Goal: Task Accomplishment & Management: Manage account settings

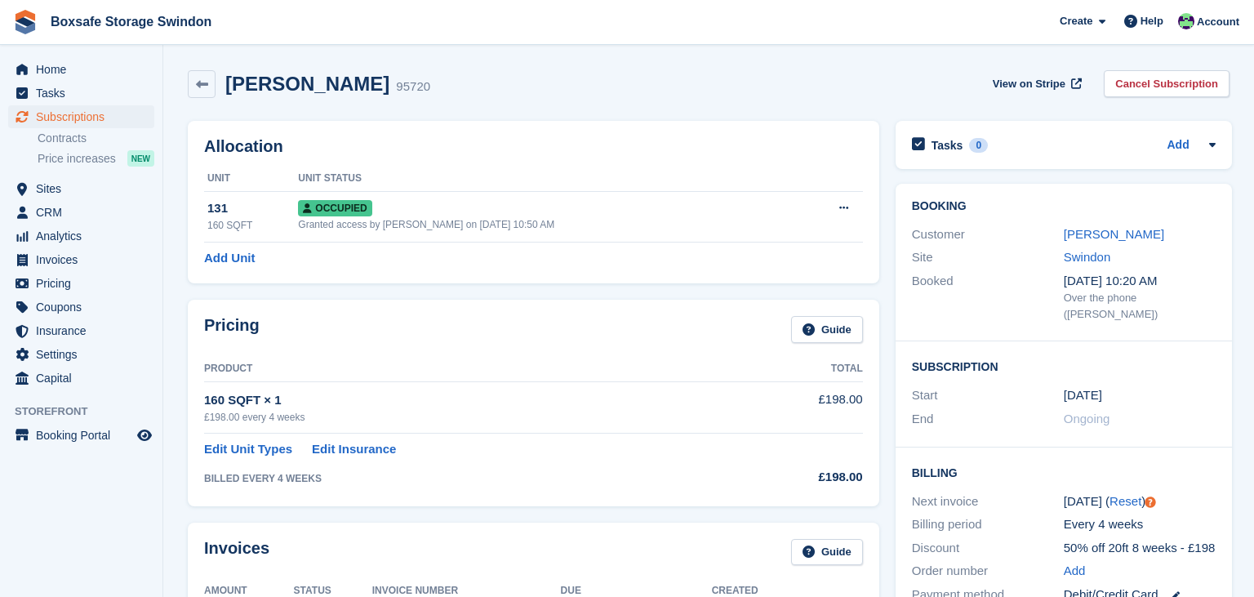
scroll to position [131, 0]
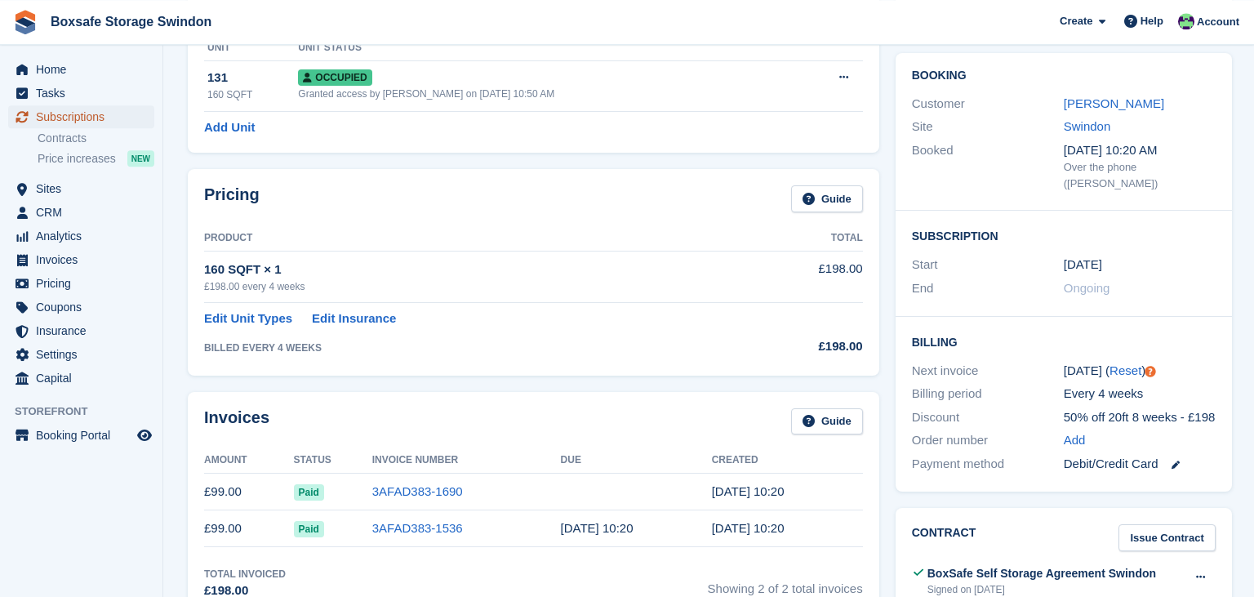
click at [87, 119] on span "Subscriptions" at bounding box center [85, 116] width 98 height 23
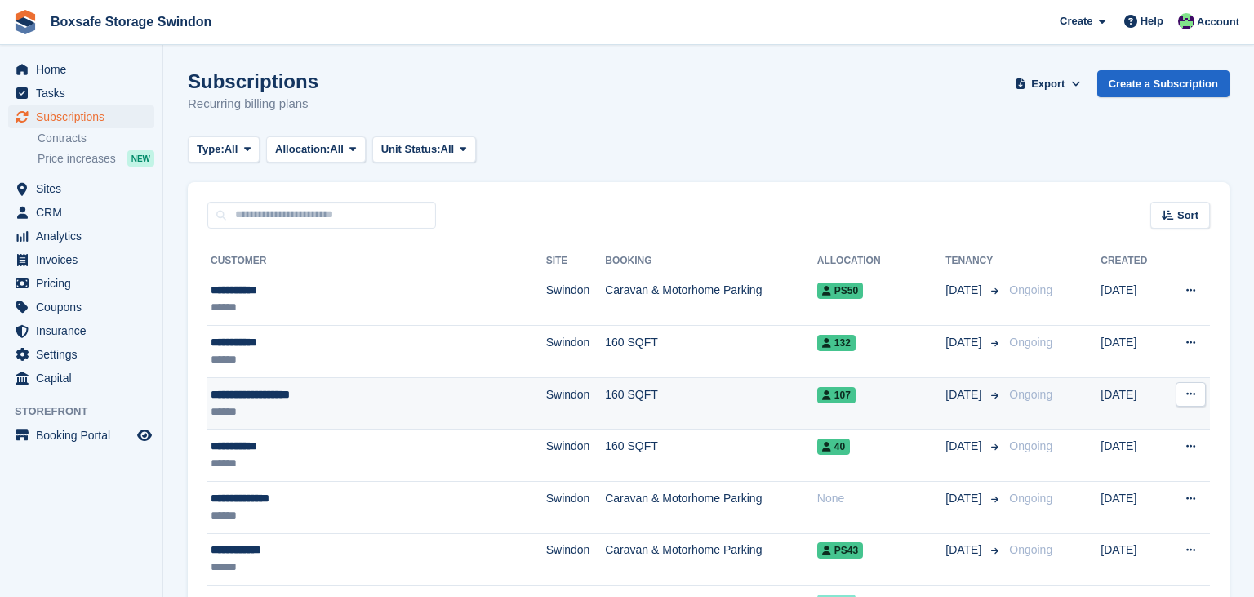
click at [688, 407] on td "160 SQFT" at bounding box center [711, 403] width 212 height 52
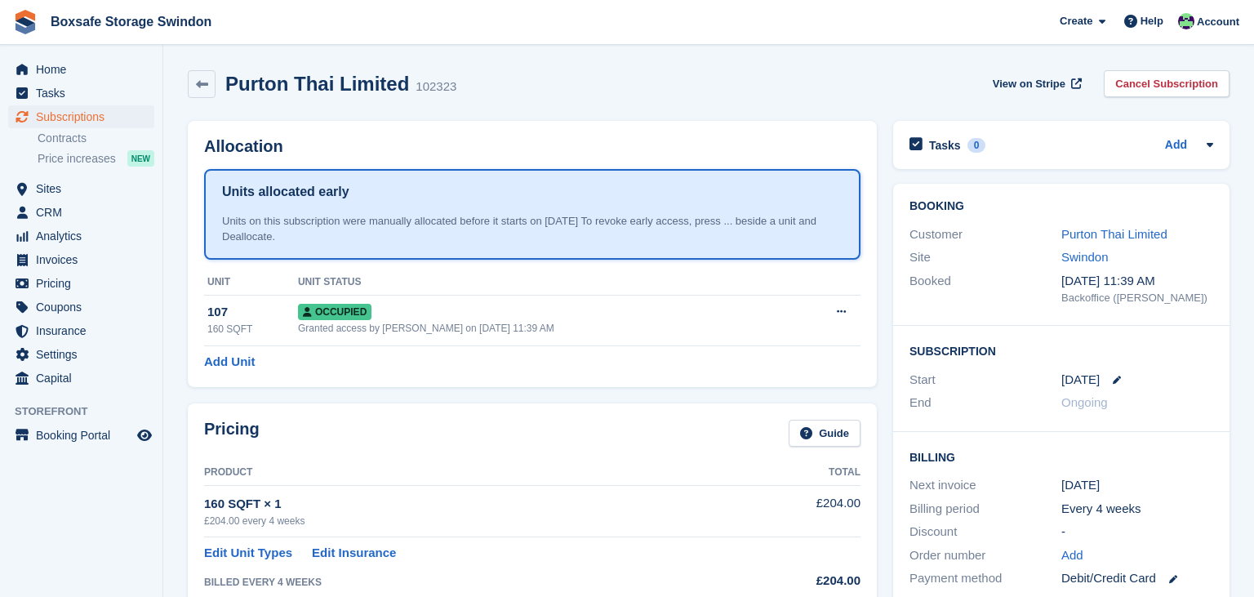
click at [719, 28] on span "Boxsafe Storage Swindon Create Subscription Invoice Contact Deal Discount Page …" at bounding box center [627, 22] width 1254 height 44
click at [78, 78] on span "Home" at bounding box center [85, 69] width 98 height 23
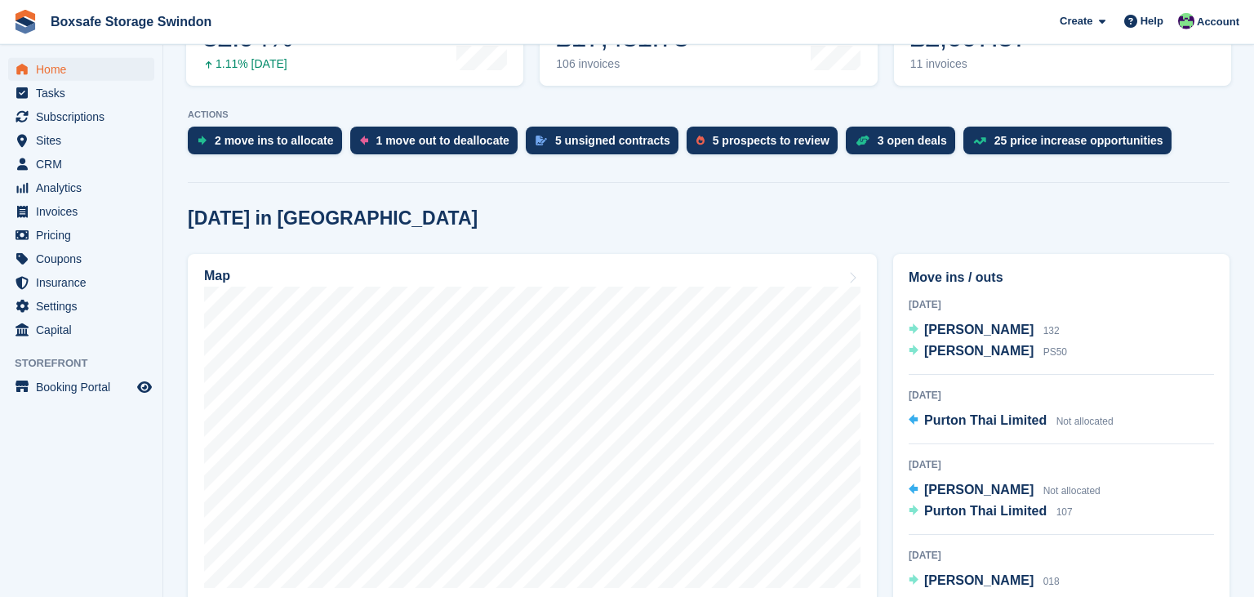
scroll to position [281, 0]
